Goal: Find specific page/section: Find specific page/section

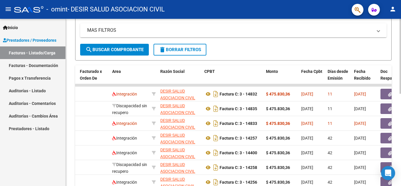
scroll to position [117, 0]
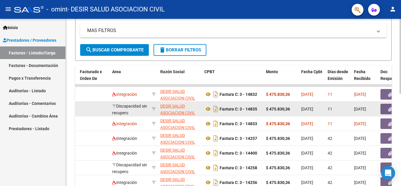
click at [385, 108] on button "button" at bounding box center [390, 109] width 19 height 11
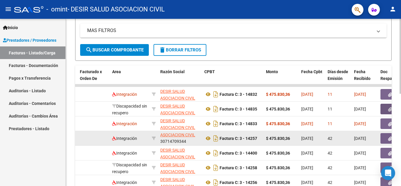
scroll to position [8, 0]
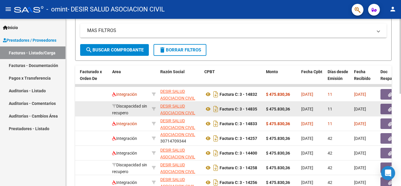
drag, startPoint x: 244, startPoint y: 107, endPoint x: 306, endPoint y: 104, distance: 61.7
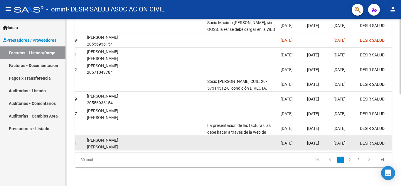
scroll to position [176, 0]
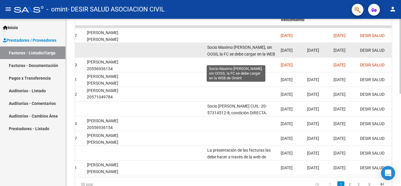
click at [259, 53] on span "Socio Maximo [PERSON_NAME], sin OOSS, la FC se debe cargar en la WEB de Omint" at bounding box center [241, 54] width 68 height 18
